Goal: Find specific page/section: Find specific page/section

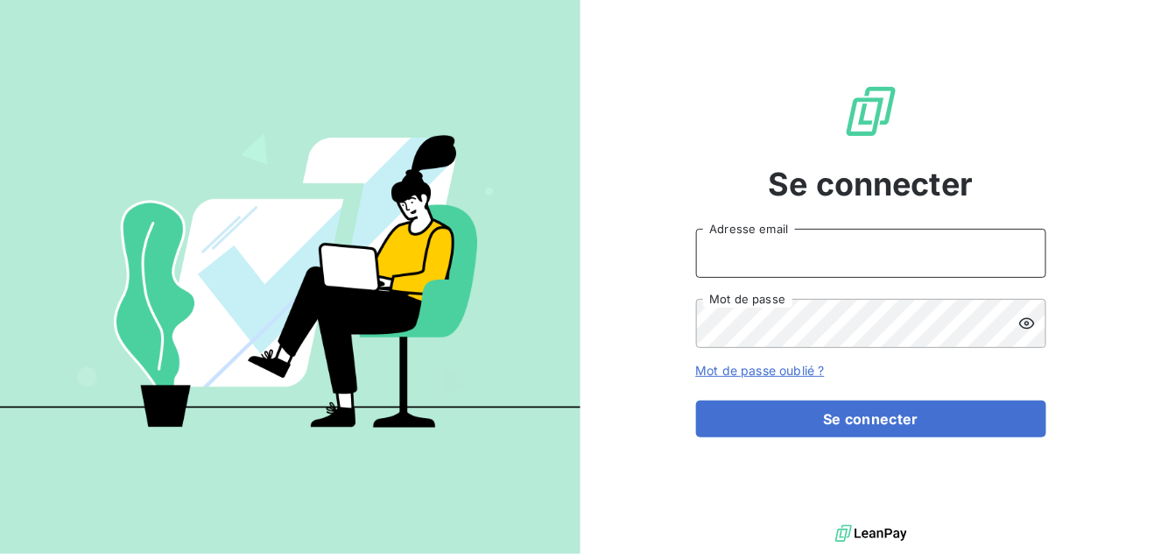
click at [756, 262] on input "Adresse email" at bounding box center [871, 253] width 350 height 49
type input "arecoquillon@newcliptechnics.com"
click at [696, 400] on button "Se connecter" at bounding box center [871, 418] width 350 height 37
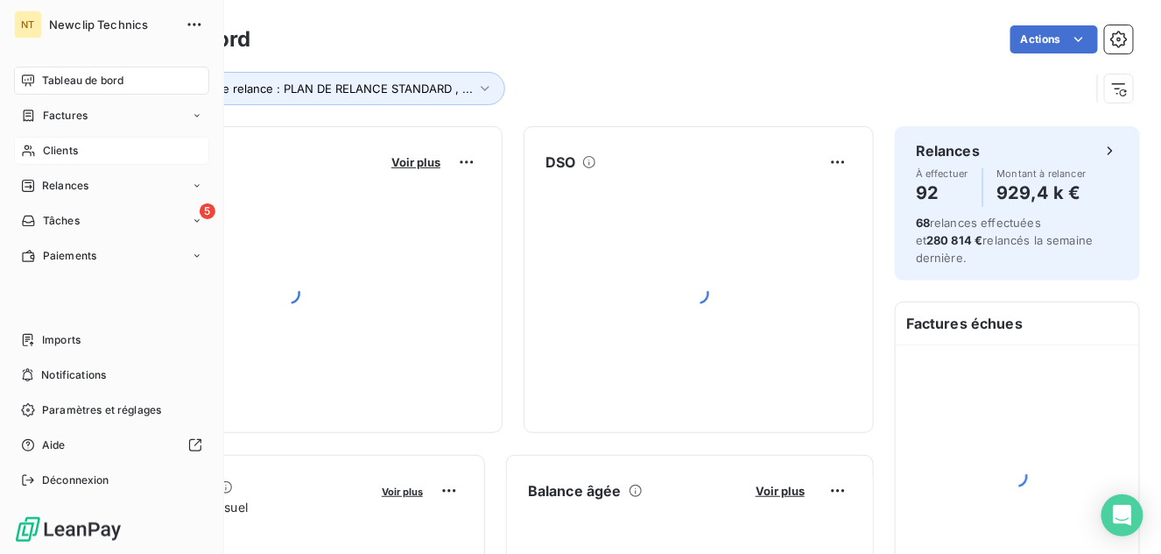
click at [52, 152] on span "Clients" at bounding box center [60, 151] width 35 height 16
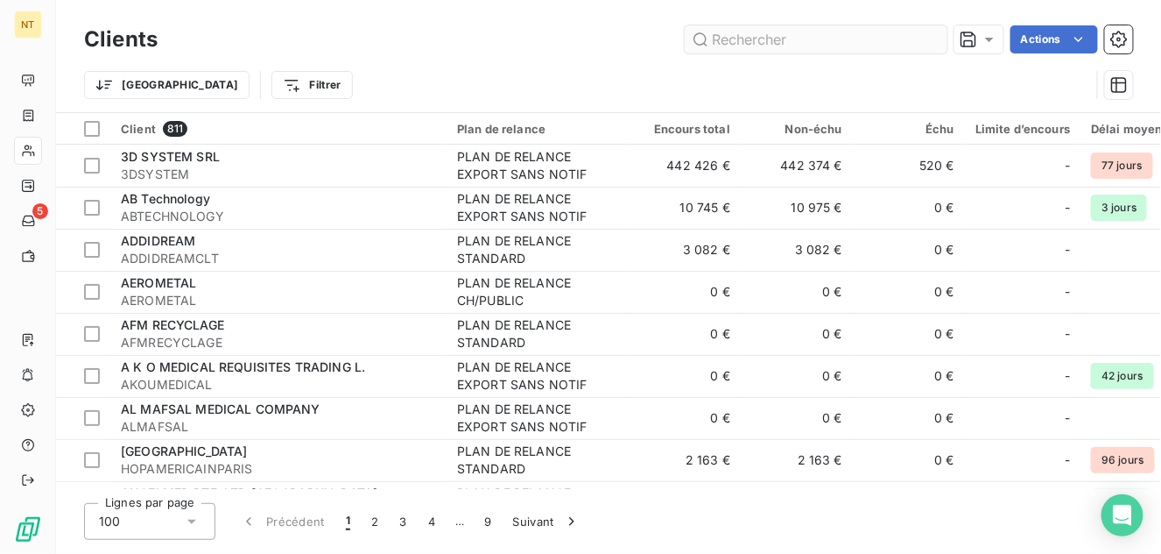
click at [781, 40] on input "text" at bounding box center [816, 39] width 263 height 28
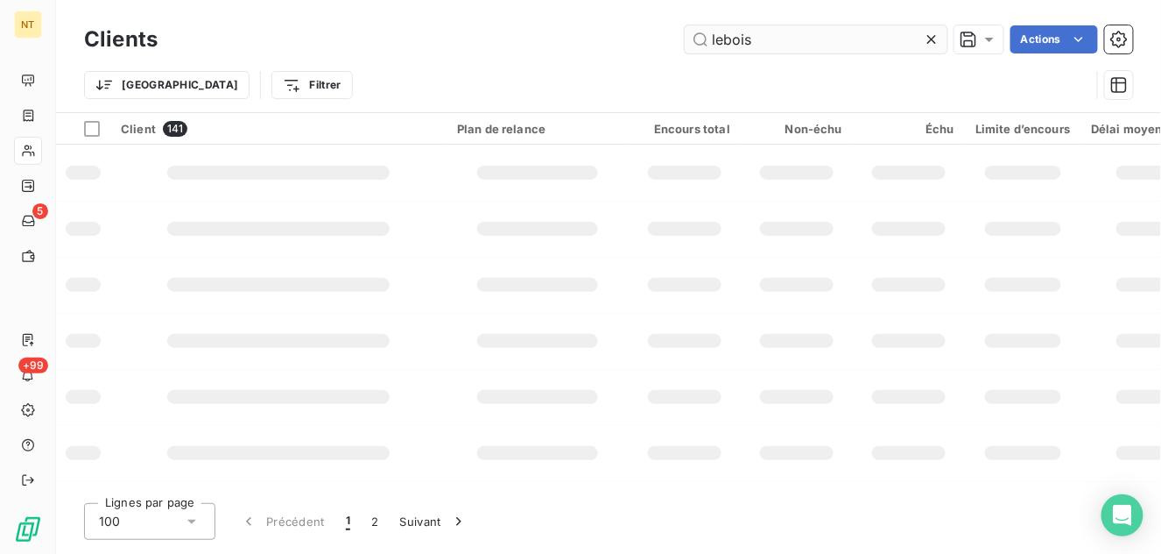
type input "lebois"
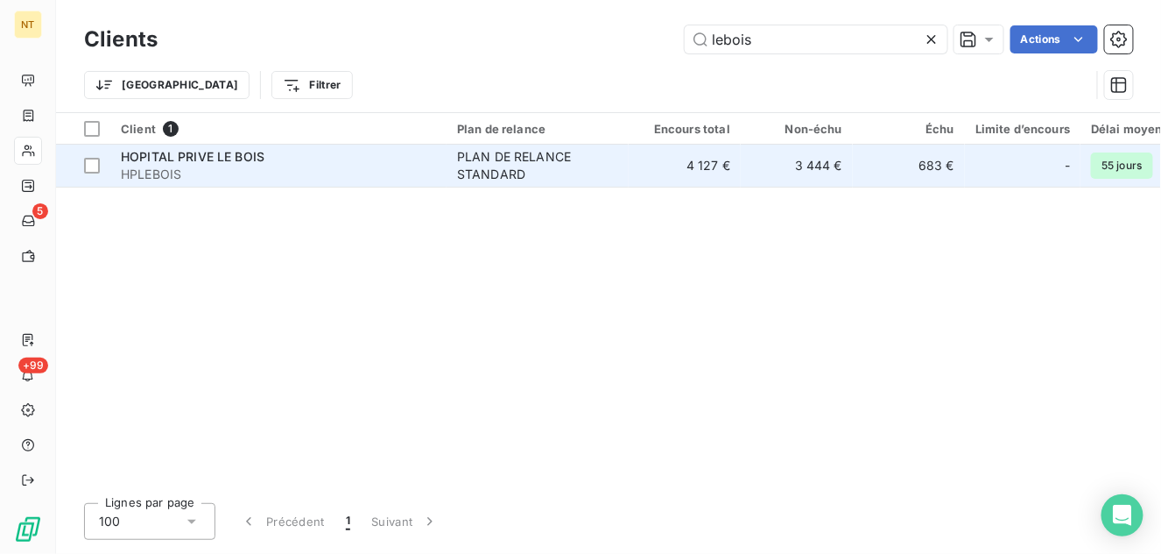
click at [535, 162] on div "PLAN DE RELANCE STANDARD" at bounding box center [537, 165] width 161 height 35
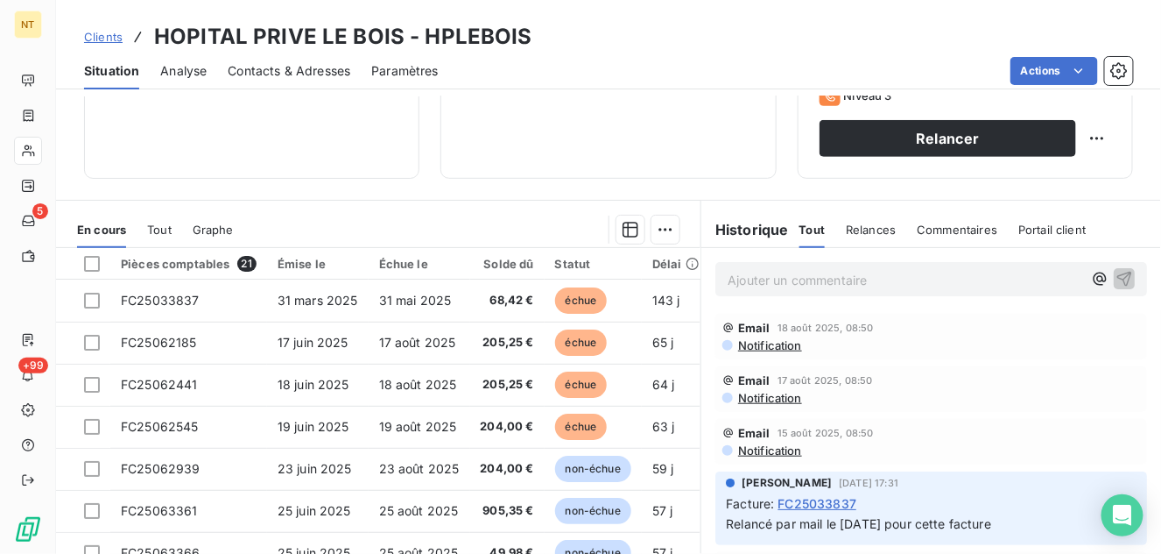
scroll to position [318, 0]
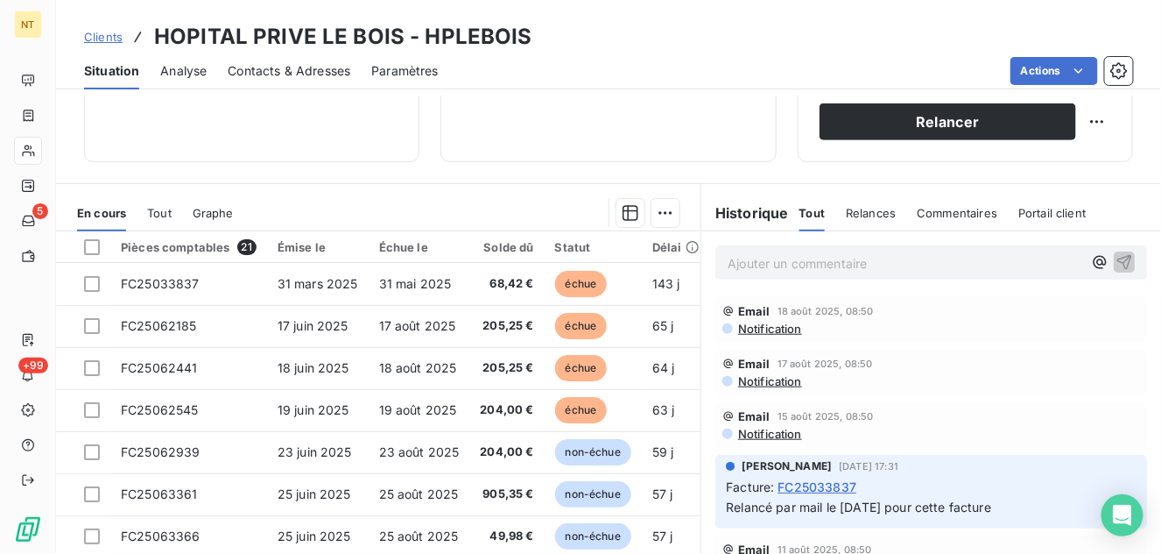
click at [730, 261] on p "Ajouter un commentaire ﻿" at bounding box center [905, 263] width 355 height 22
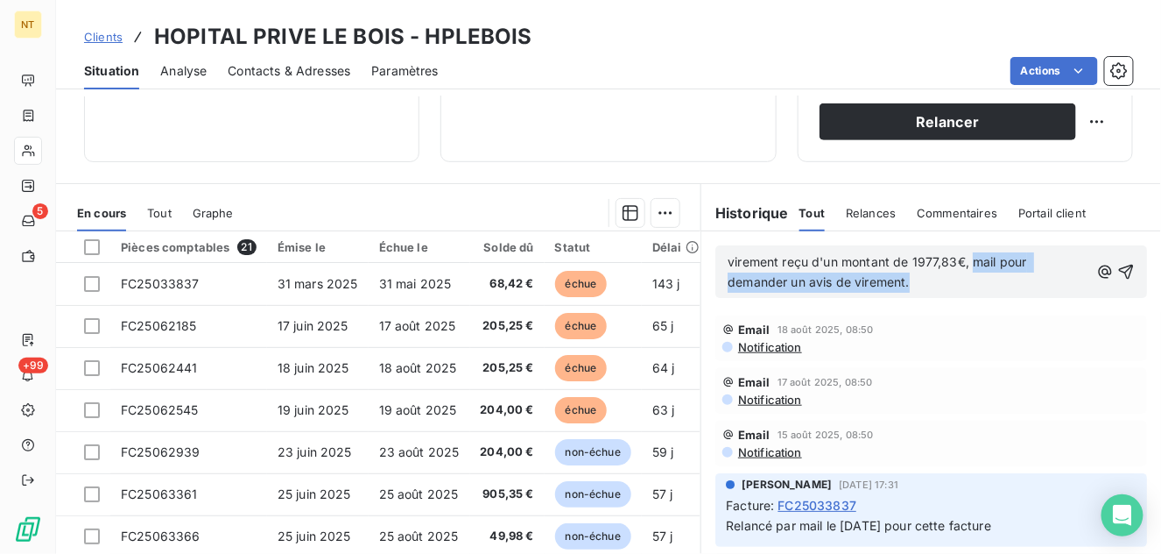
drag, startPoint x: 902, startPoint y: 278, endPoint x: 969, endPoint y: 264, distance: 68.0
click at [969, 264] on span "virement reçu d'un montant de 1977,83€, mail pour demander un avis de virement." at bounding box center [879, 271] width 303 height 35
copy span "mail pour demander un avis de virement."
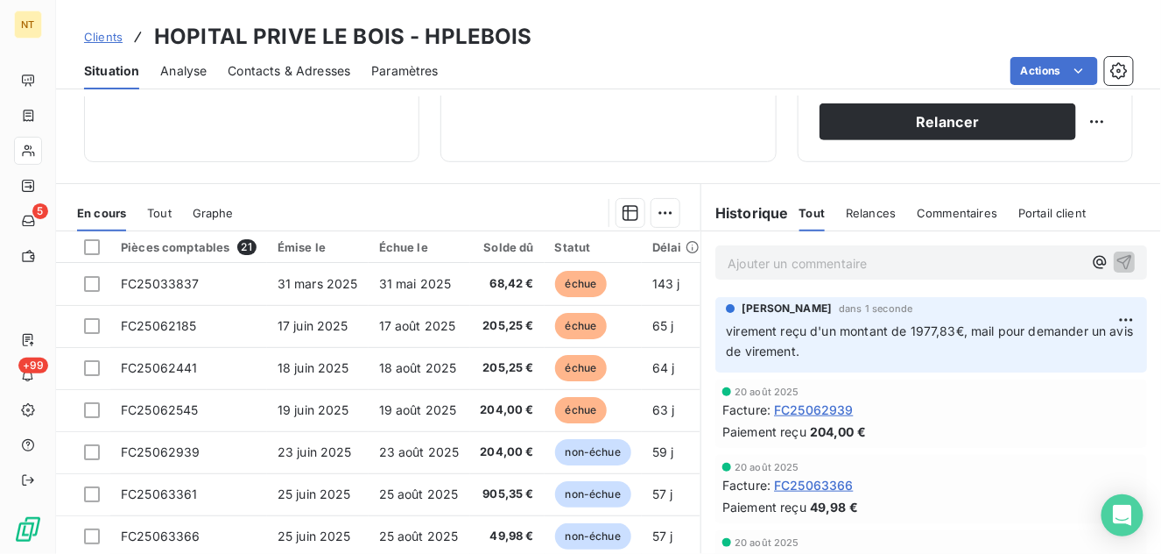
click at [278, 74] on span "Contacts & Adresses" at bounding box center [289, 71] width 123 height 18
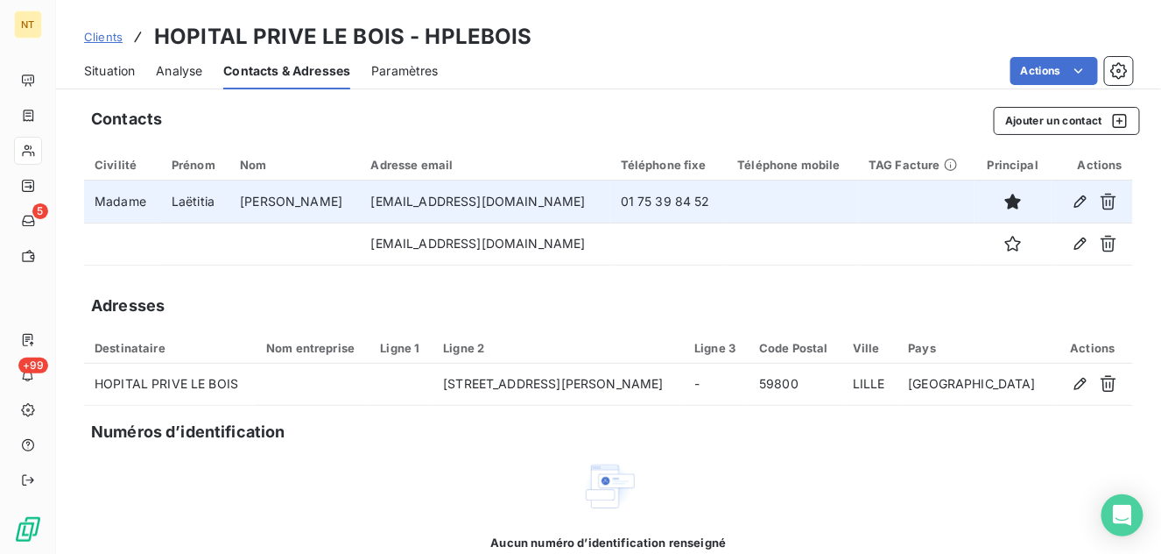
drag, startPoint x: 532, startPoint y: 205, endPoint x: 322, endPoint y: 205, distance: 209.3
click at [361, 205] on td "[EMAIL_ADDRESS][DOMAIN_NAME]" at bounding box center [486, 201] width 250 height 42
copy td "[EMAIL_ADDRESS][DOMAIN_NAME]"
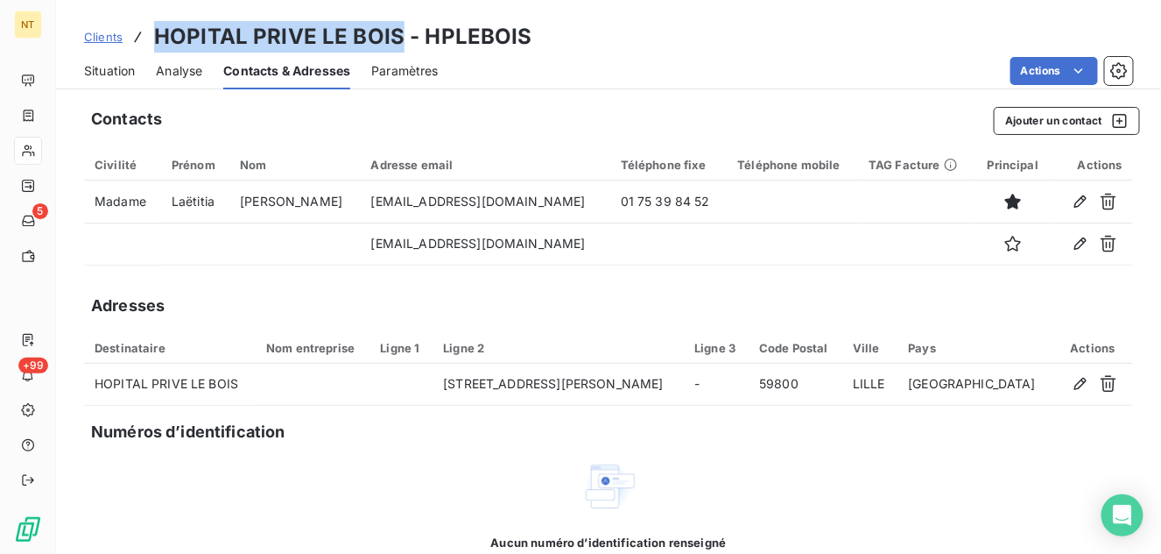
drag, startPoint x: 154, startPoint y: 33, endPoint x: 399, endPoint y: 39, distance: 244.4
click at [399, 39] on h3 "HOPITAL PRIVE LE BOIS - HPLEBOIS" at bounding box center [343, 37] width 378 height 32
copy h3 "HOPITAL PRIVE LE BOIS"
click at [92, 83] on div "Situation" at bounding box center [109, 71] width 51 height 37
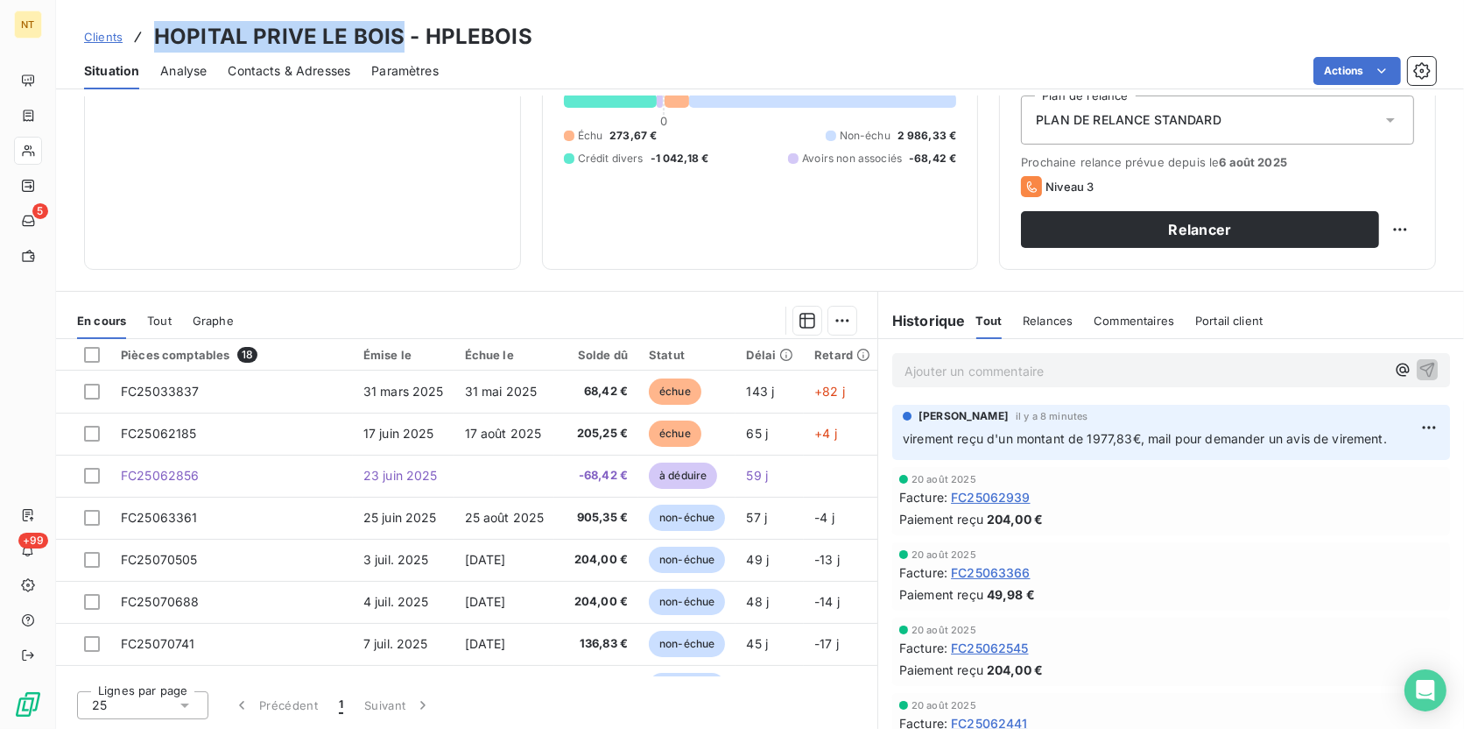
scroll to position [194, 0]
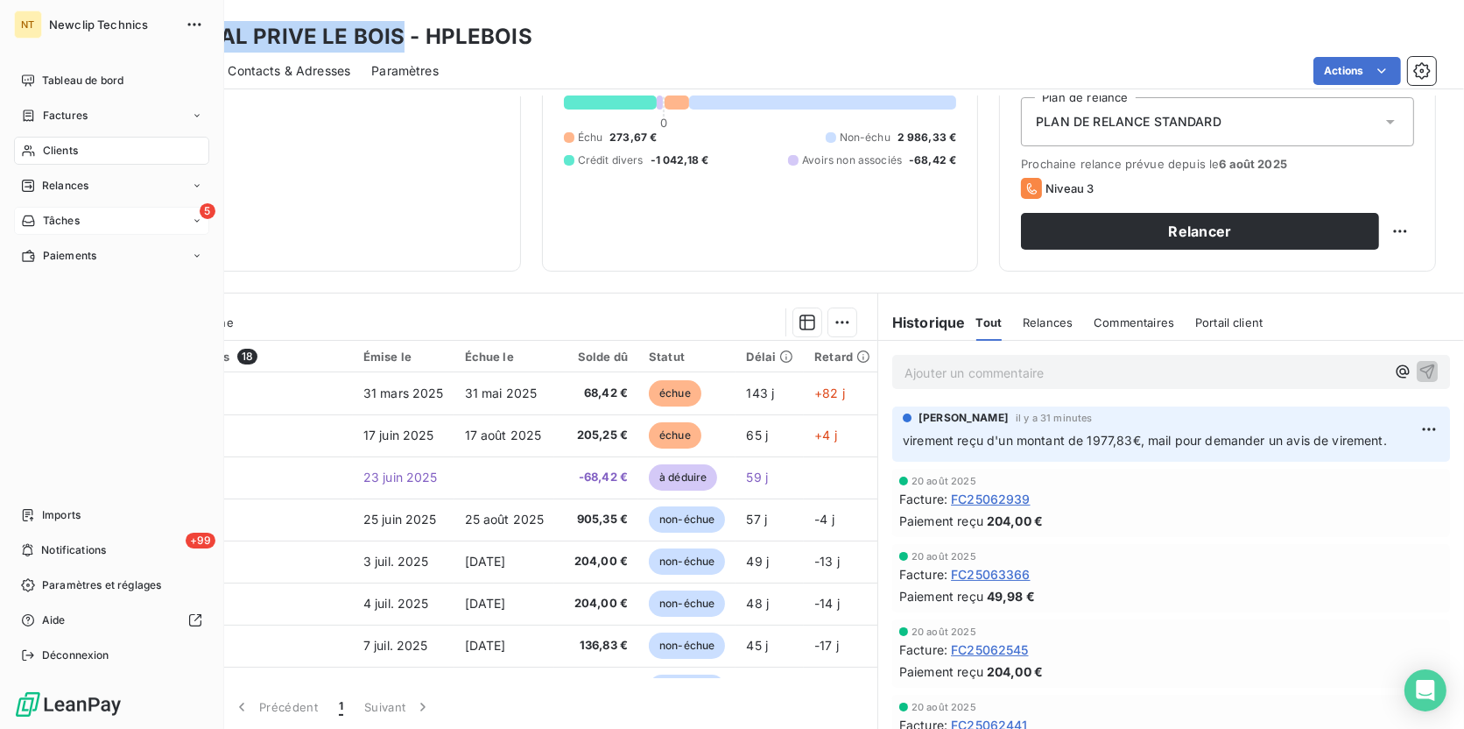
click at [60, 224] on span "Tâches" at bounding box center [61, 221] width 37 height 16
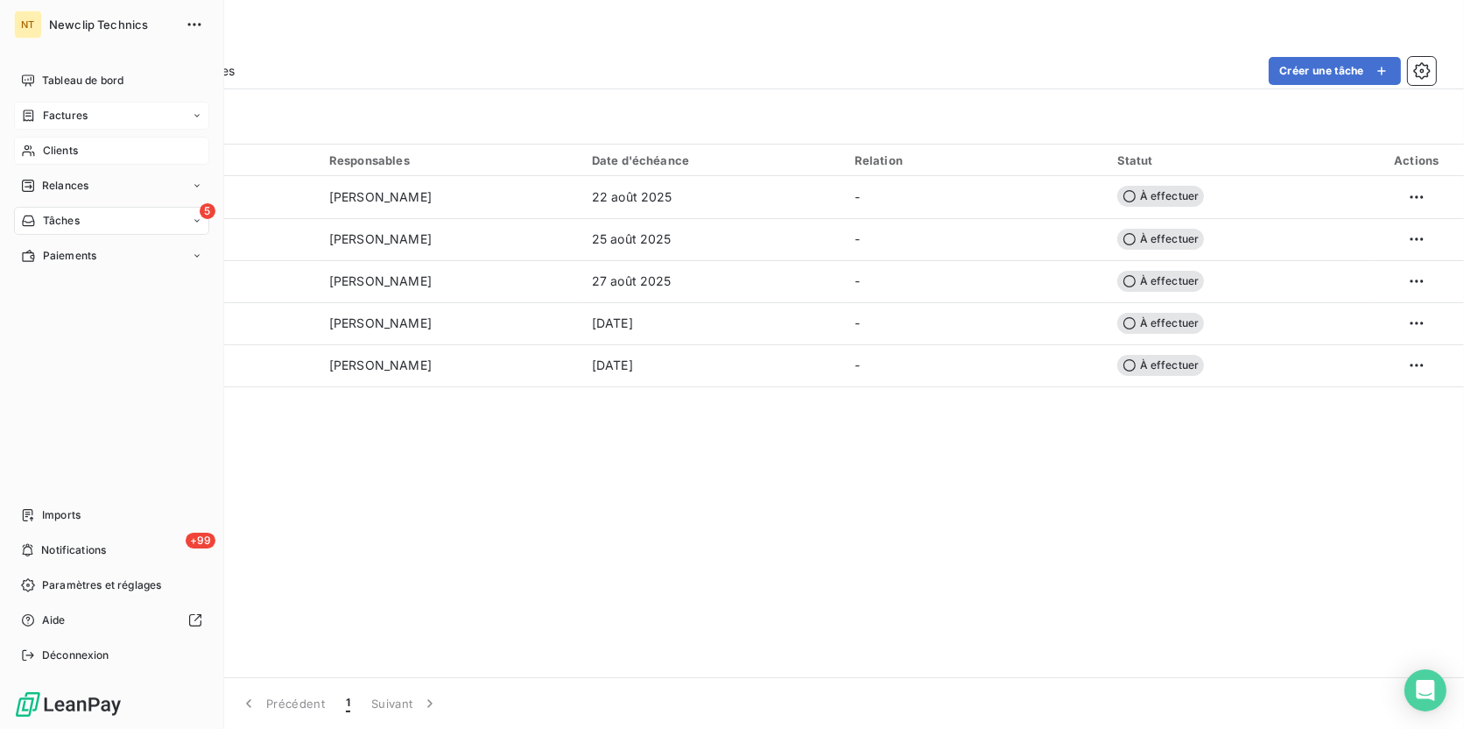
click at [48, 113] on span "Factures" at bounding box center [65, 116] width 45 height 16
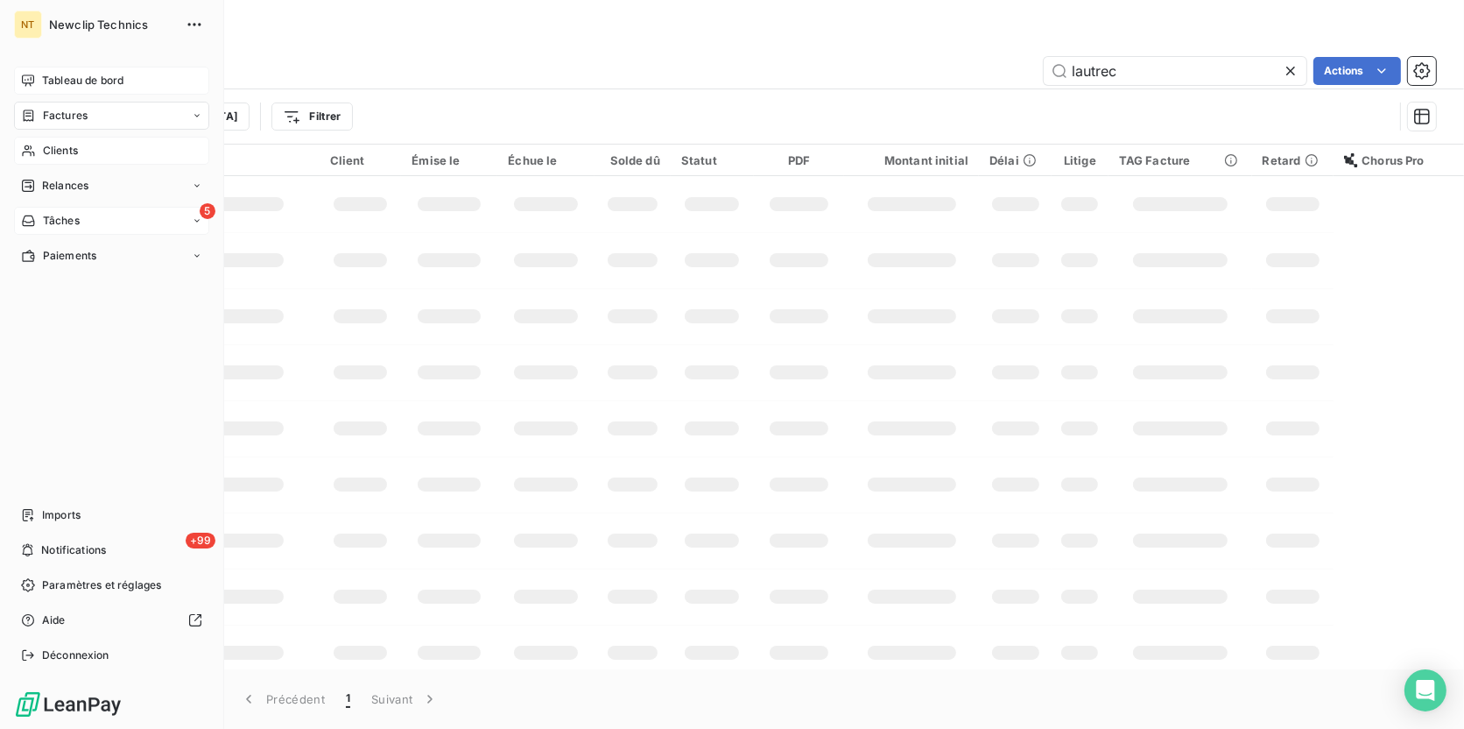
click at [51, 81] on span "Tableau de bord" at bounding box center [82, 81] width 81 height 16
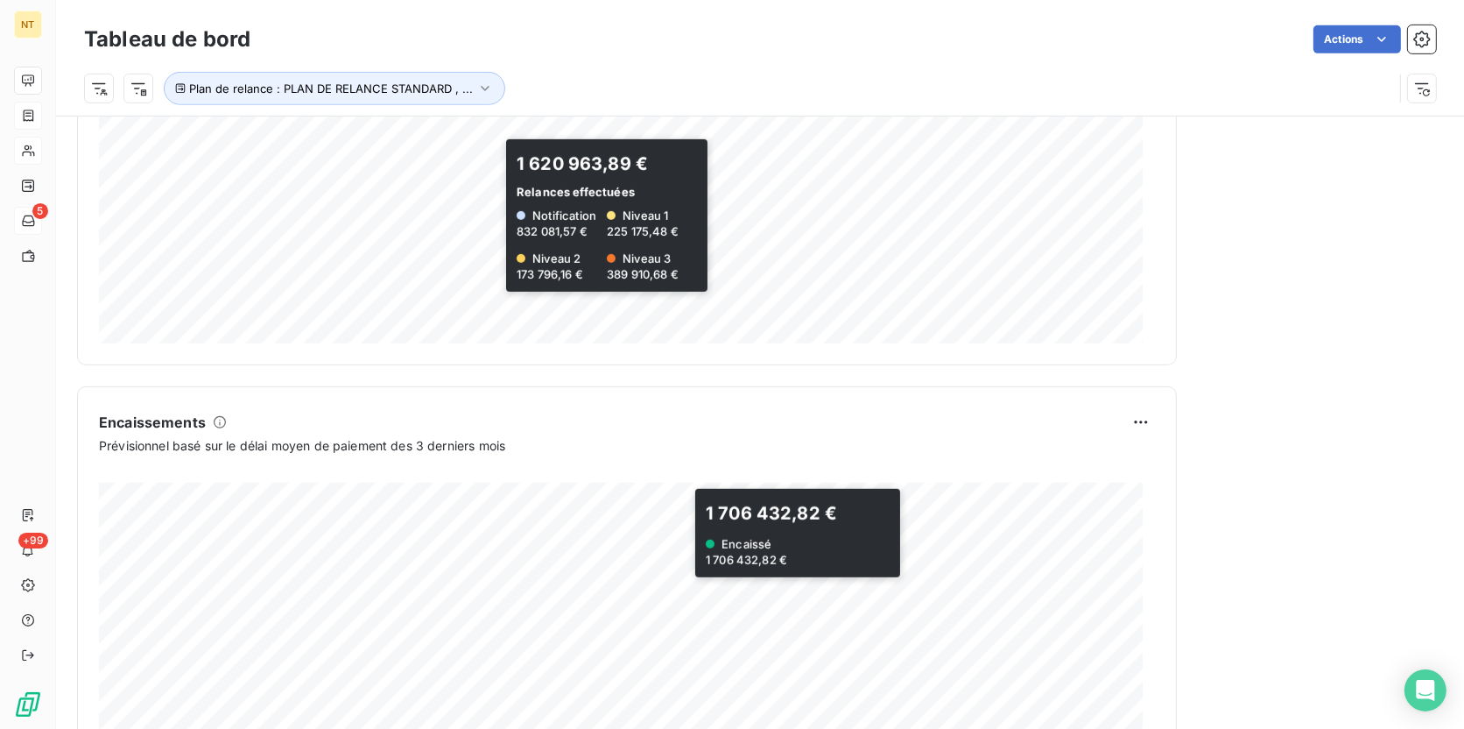
scroll to position [876, 0]
